Goal: Check status: Check status

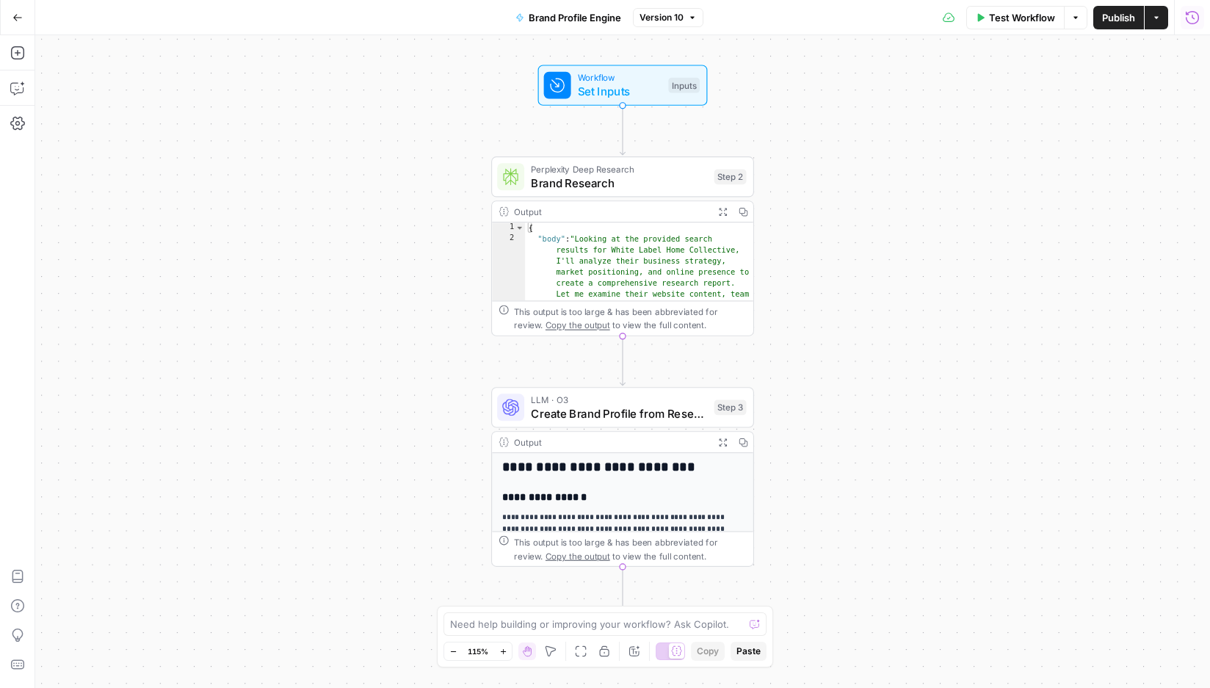
click at [1199, 26] on button "Run History" at bounding box center [1192, 17] width 23 height 23
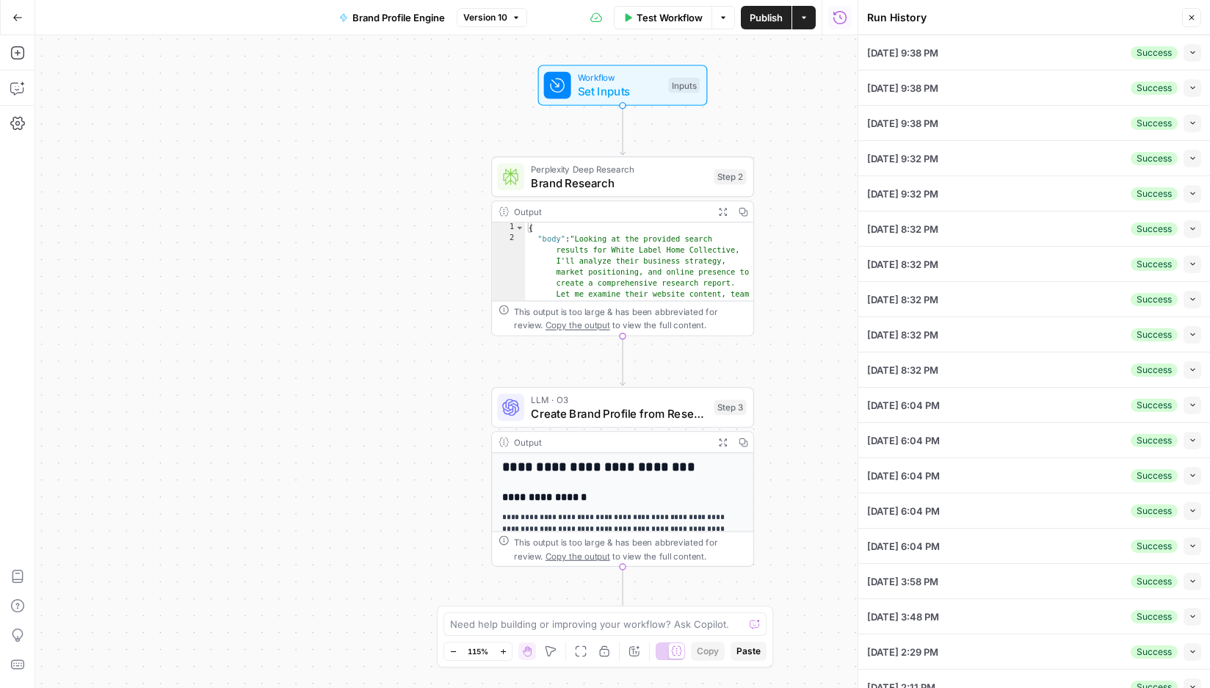
click at [1199, 56] on button "Collapse" at bounding box center [1193, 53] width 18 height 18
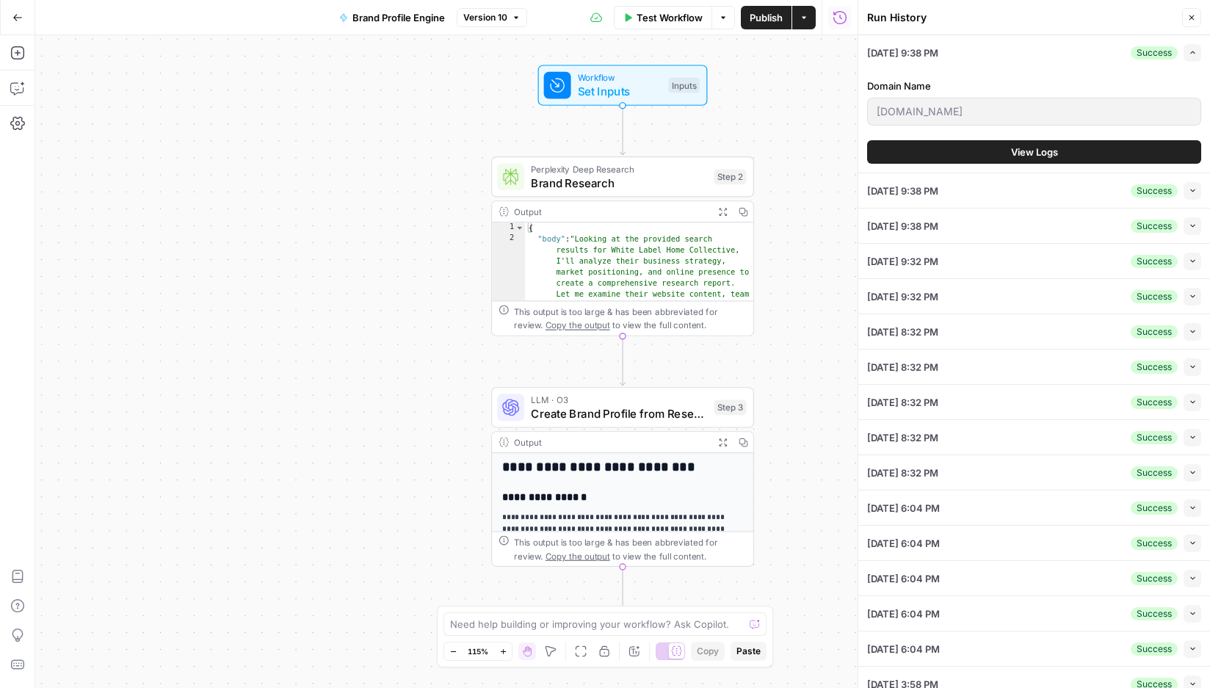
click at [1034, 153] on span "View Logs" at bounding box center [1034, 152] width 47 height 15
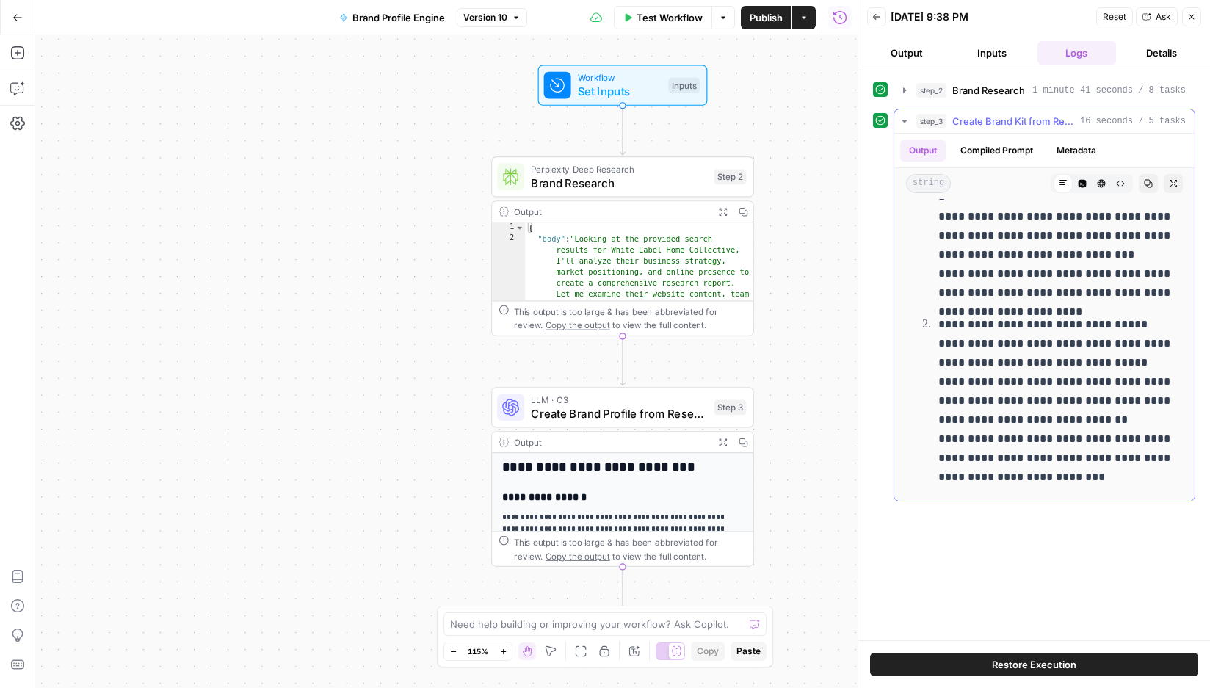
scroll to position [668, 0]
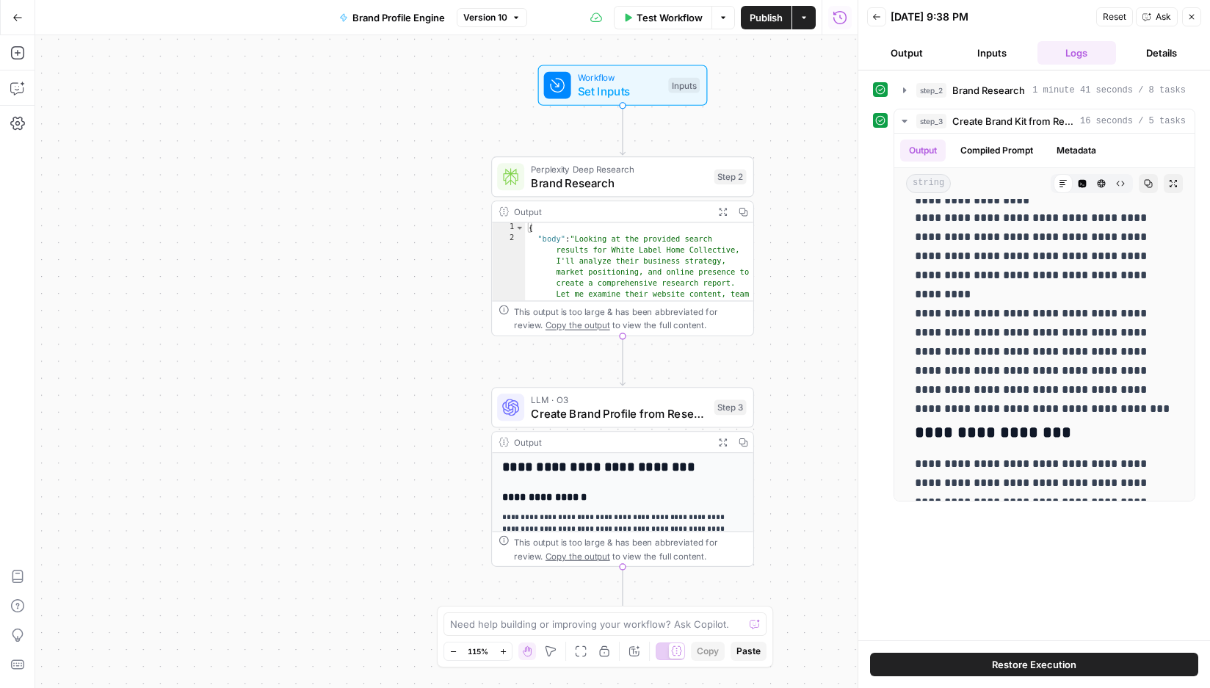
click at [1169, 49] on button "Details" at bounding box center [1161, 52] width 79 height 23
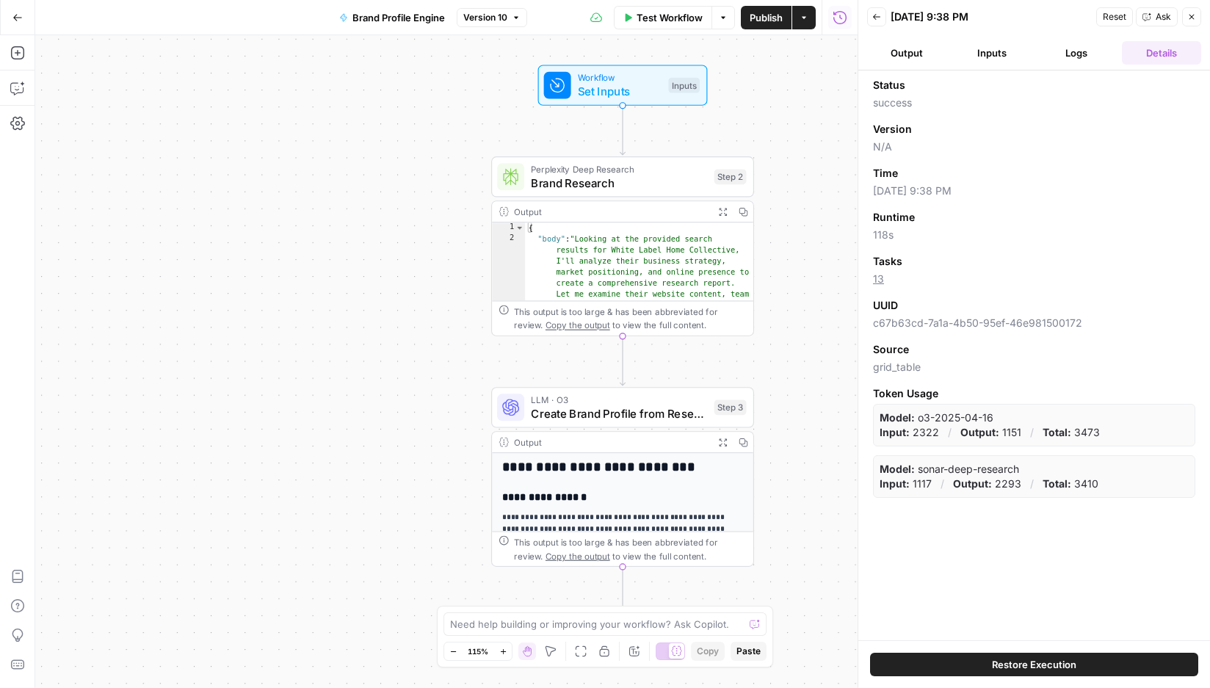
click at [917, 59] on button "Output" at bounding box center [906, 52] width 79 height 23
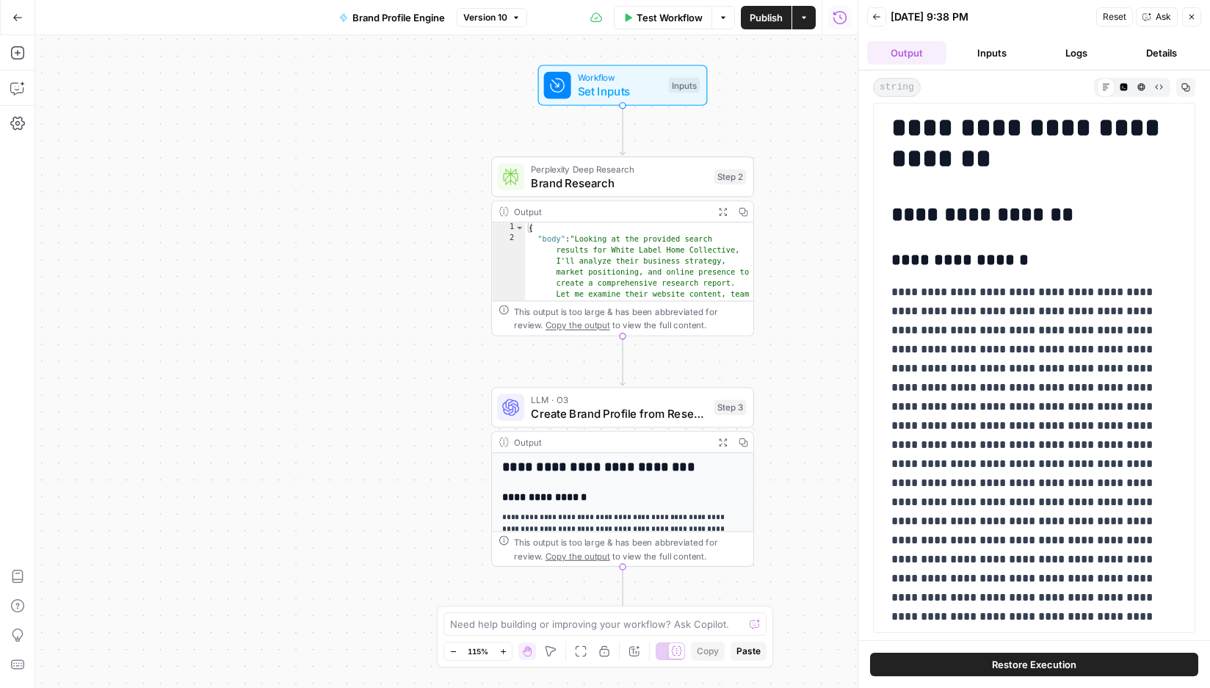
scroll to position [0, 0]
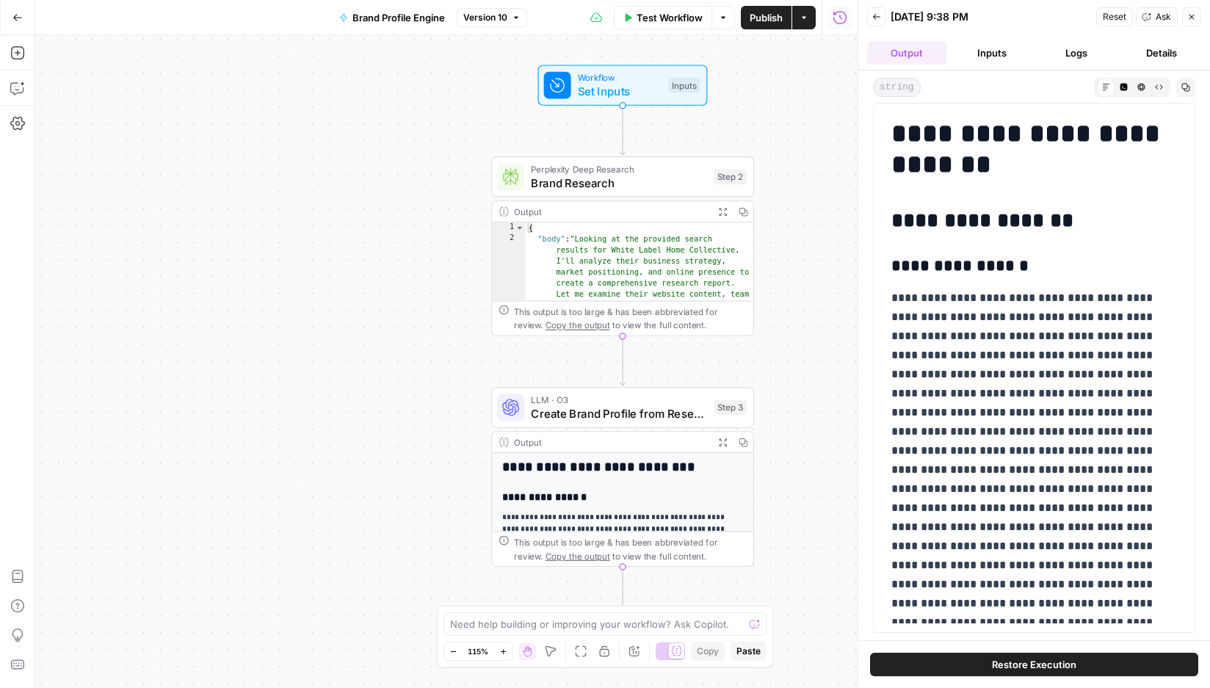
click at [1160, 43] on button "Details" at bounding box center [1161, 52] width 79 height 23
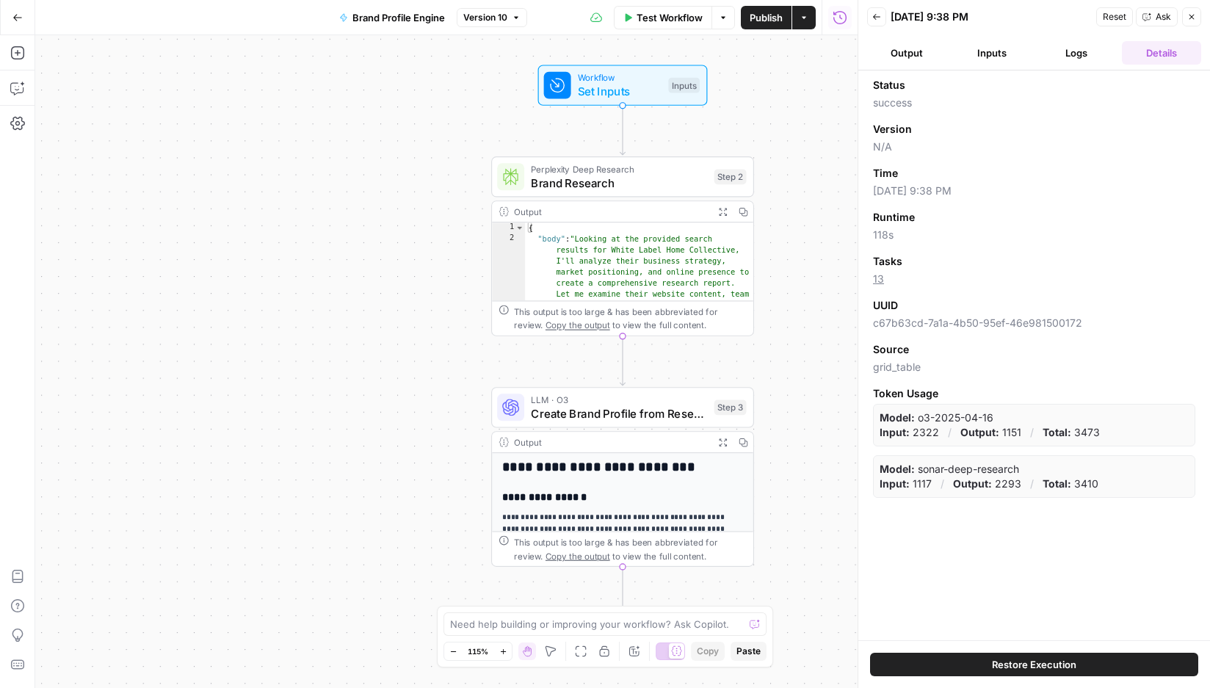
click at [1189, 12] on icon "button" at bounding box center [1191, 16] width 9 height 9
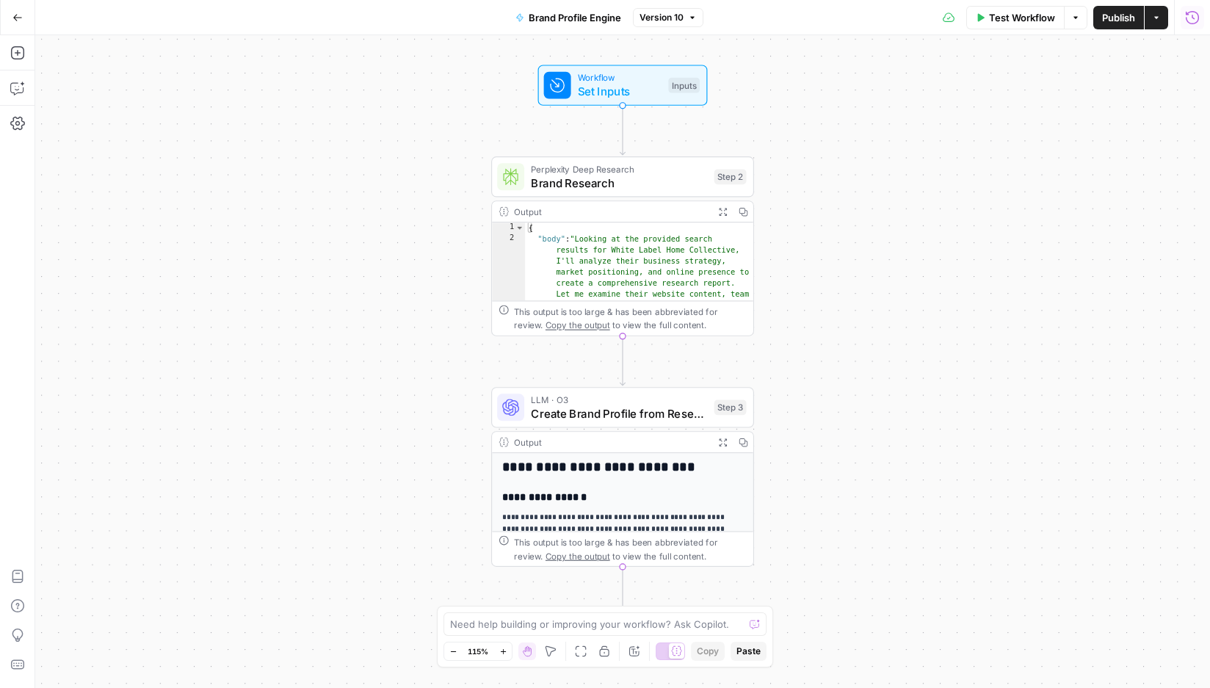
click at [1195, 17] on icon "button" at bounding box center [1192, 17] width 15 height 15
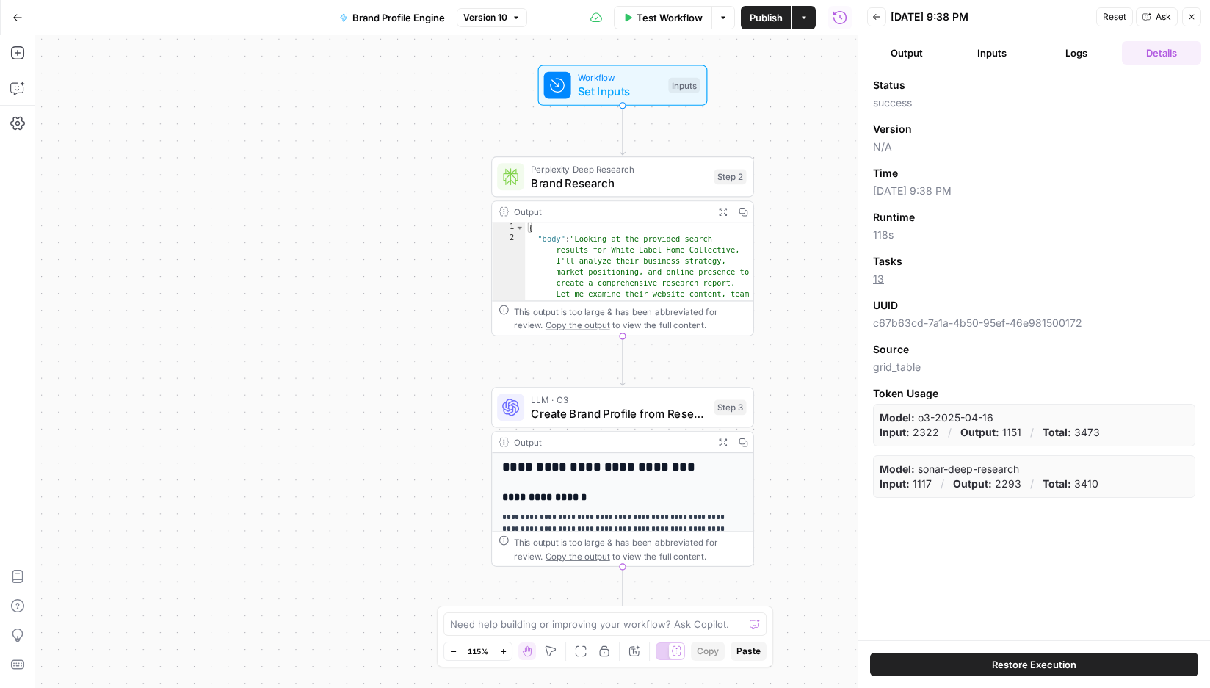
click at [869, 18] on button "Back" at bounding box center [876, 16] width 19 height 19
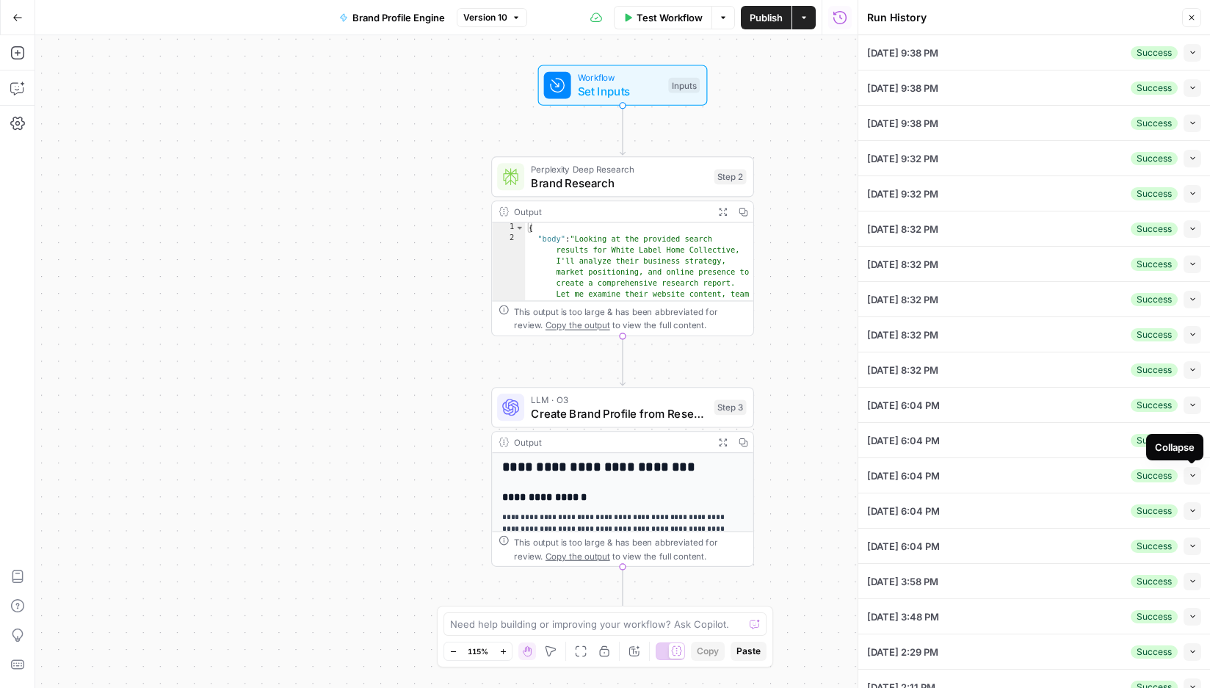
click at [1191, 474] on icon "button" at bounding box center [1193, 475] width 8 height 8
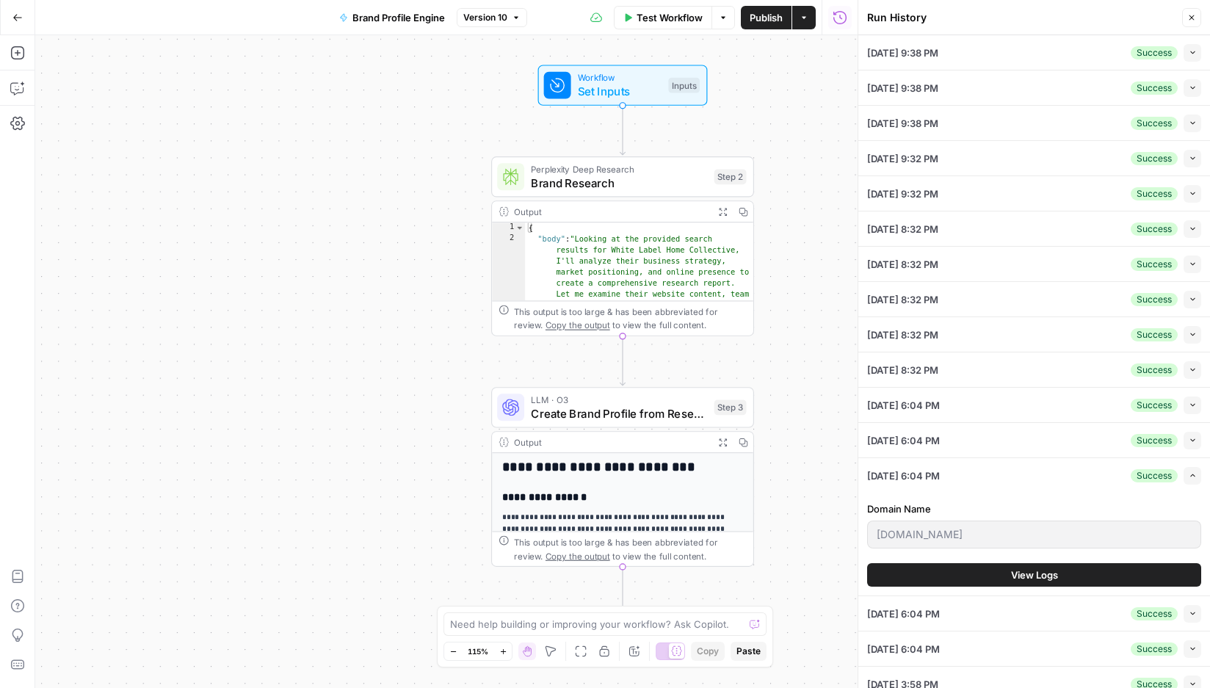
click at [1055, 578] on span "View Logs" at bounding box center [1034, 575] width 47 height 15
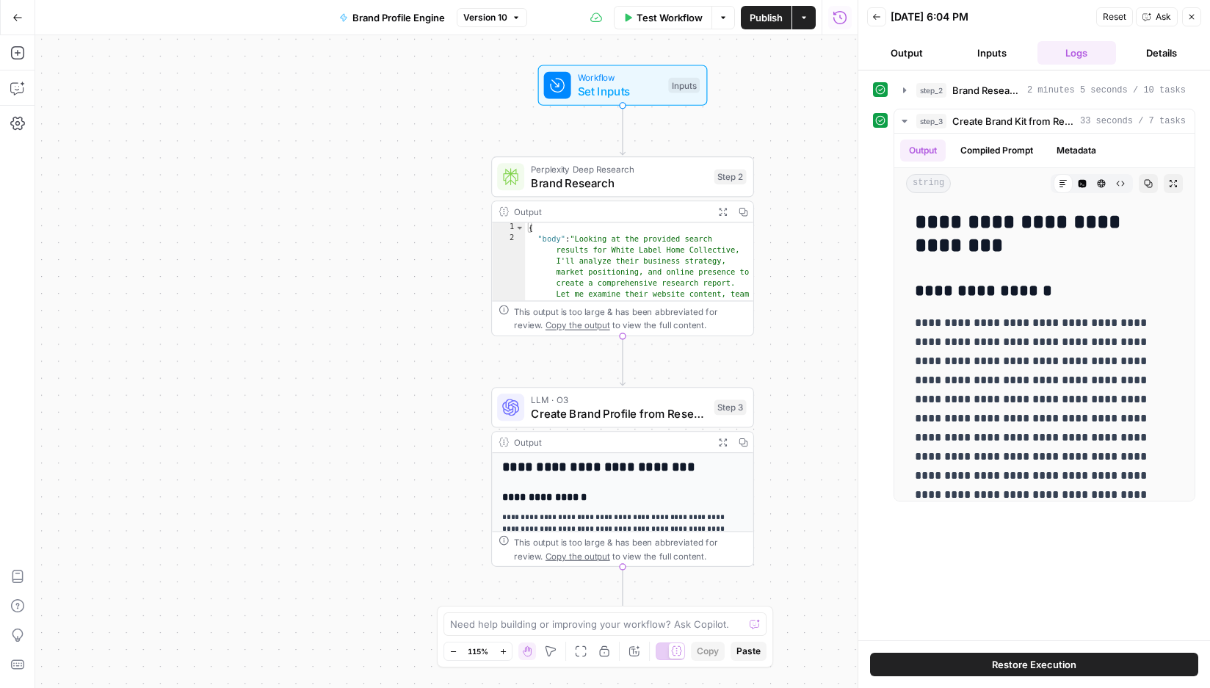
click at [1169, 51] on button "Details" at bounding box center [1161, 52] width 79 height 23
